Goal: Use online tool/utility: Utilize a website feature to perform a specific function

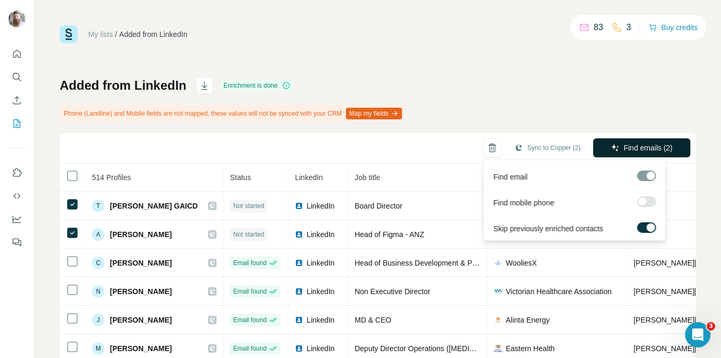
scroll to position [2, 0]
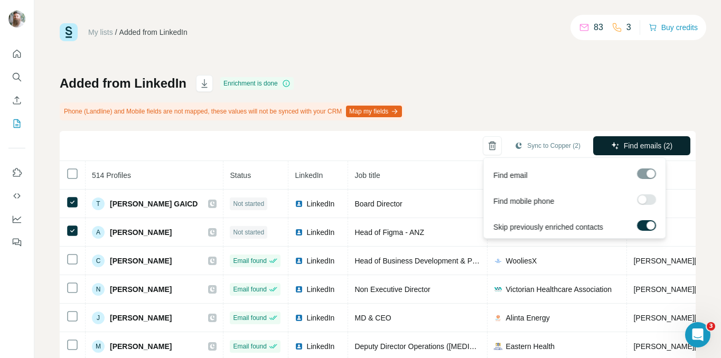
click at [628, 140] on span "Find emails (2)" at bounding box center [648, 145] width 49 height 11
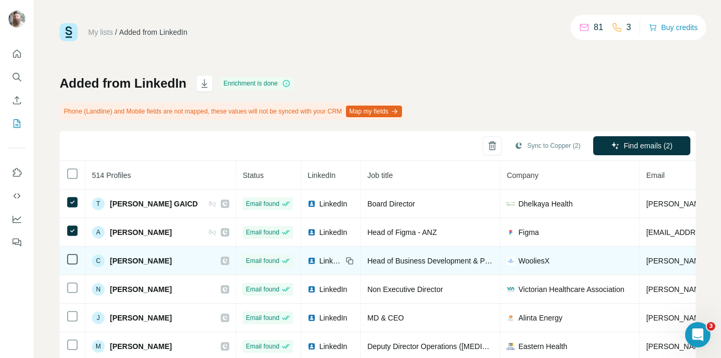
scroll to position [0, 0]
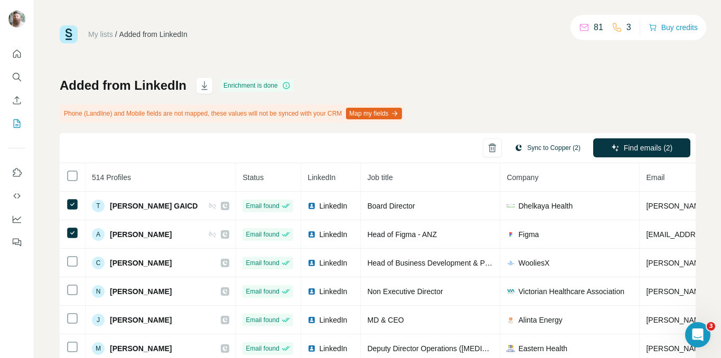
click at [525, 154] on button "Sync to Copper (2)" at bounding box center [547, 148] width 81 height 16
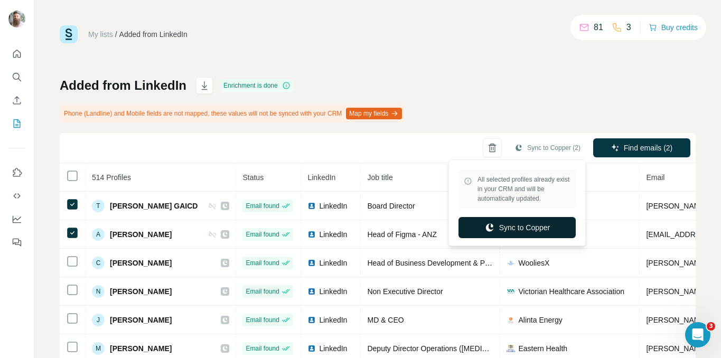
click at [511, 227] on button "Sync to Copper" at bounding box center [516, 227] width 117 height 21
